Goal: Transaction & Acquisition: Purchase product/service

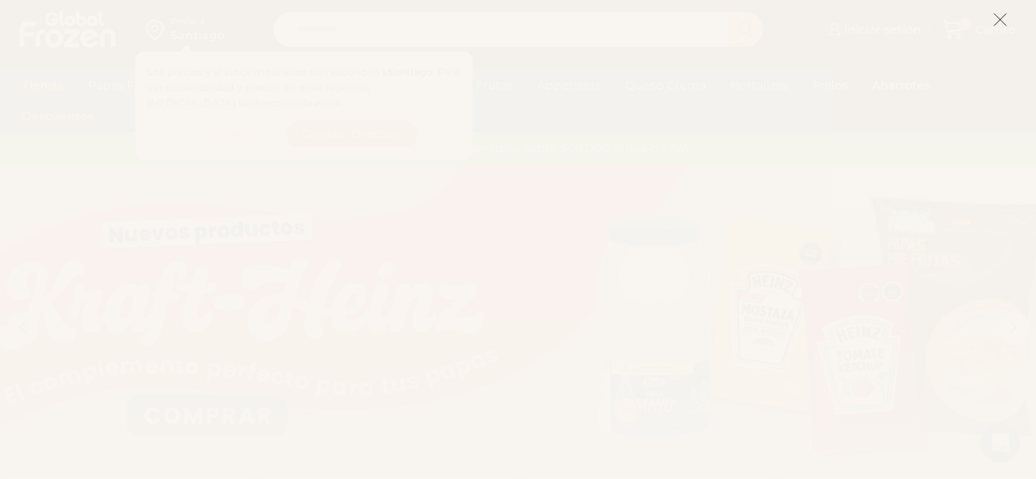
click at [1005, 25] on icon at bounding box center [1000, 19] width 15 height 15
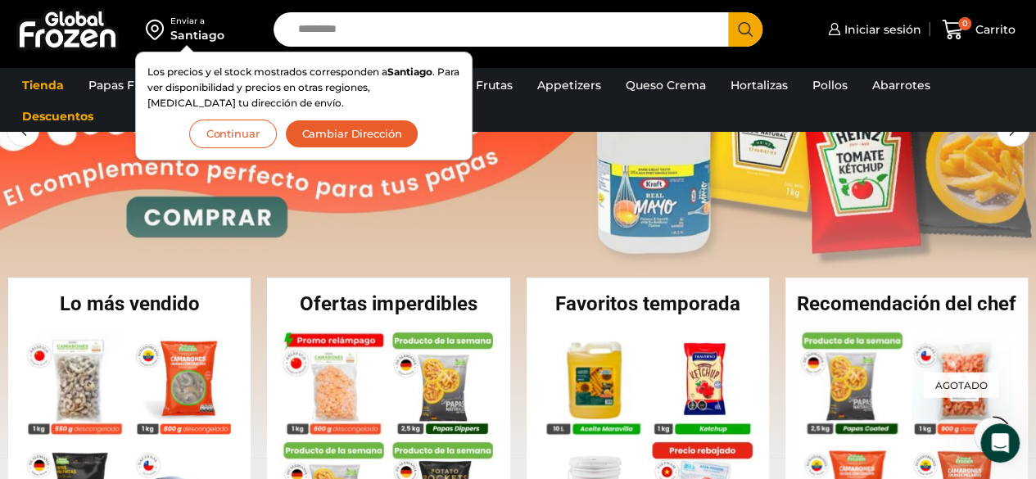
scroll to position [283, 0]
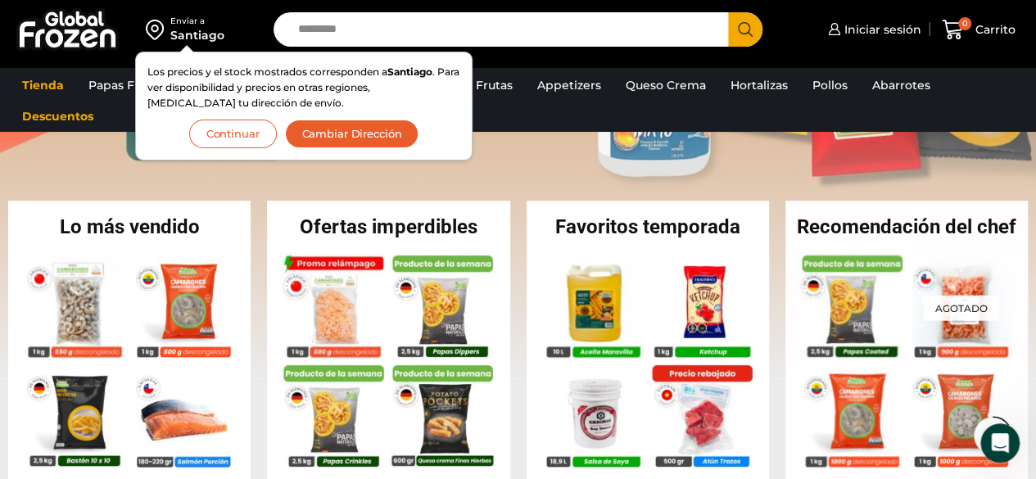
click at [241, 134] on button "Continuar" at bounding box center [233, 134] width 88 height 29
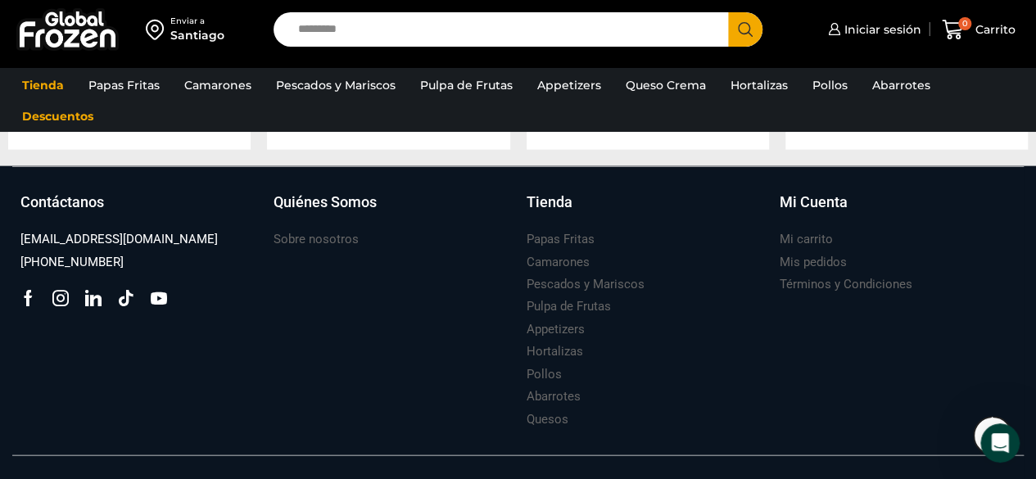
scroll to position [1833, 0]
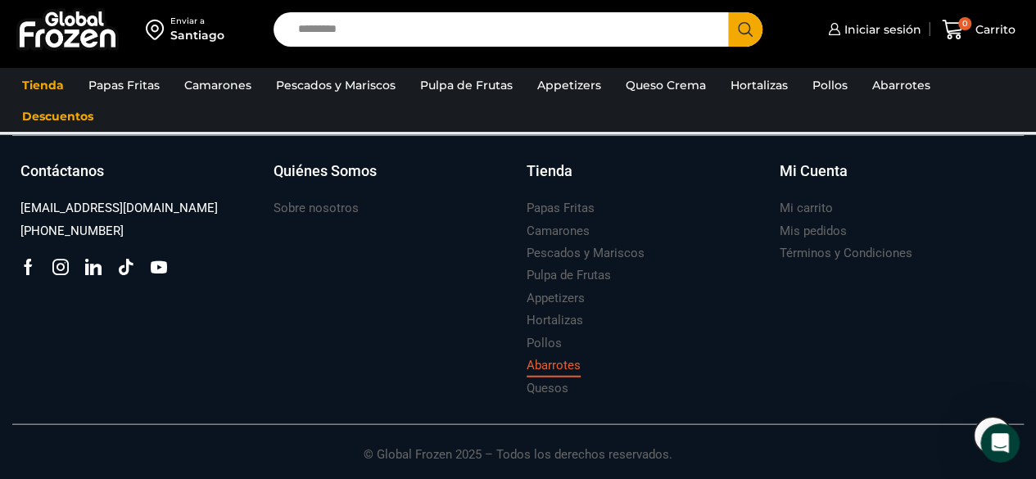
click at [559, 359] on h3 "Abarrotes" at bounding box center [554, 365] width 54 height 17
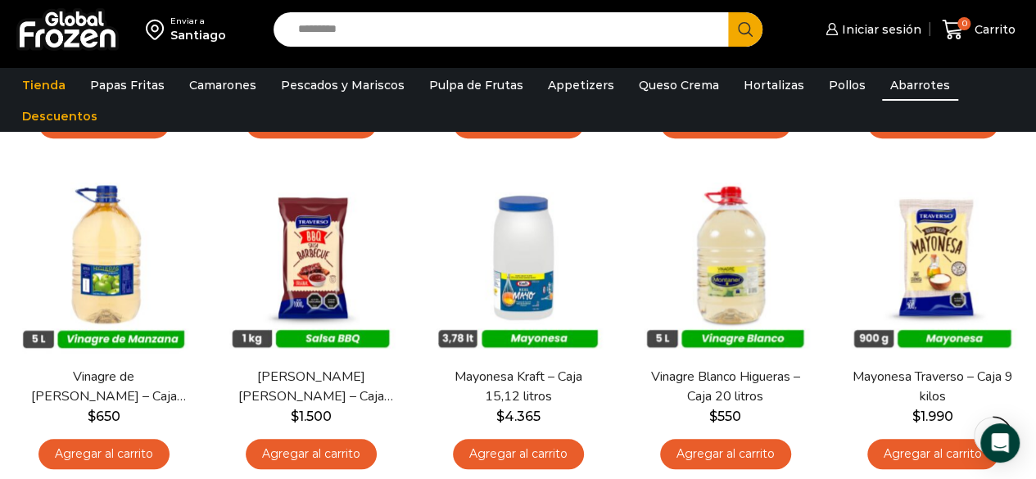
scroll to position [447, 0]
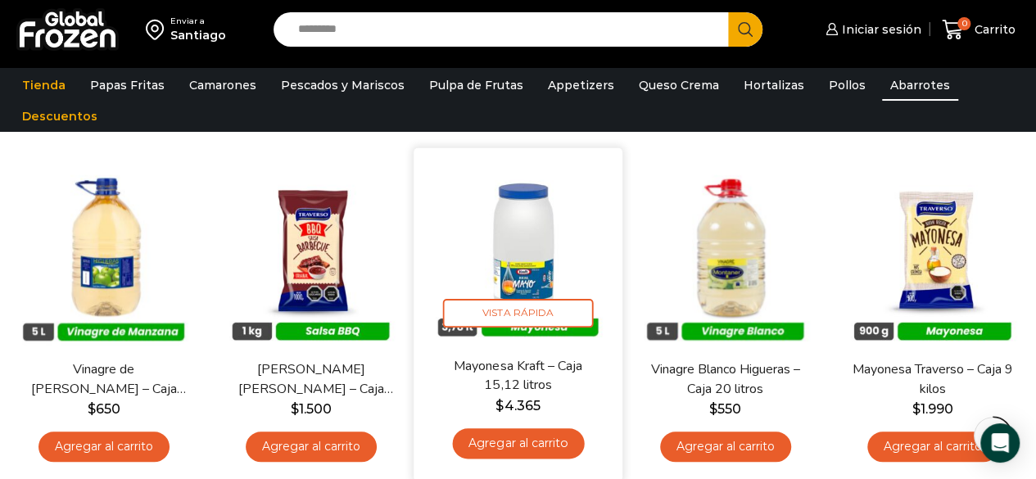
click at [535, 267] on img at bounding box center [518, 253] width 184 height 184
